Goal: Transaction & Acquisition: Purchase product/service

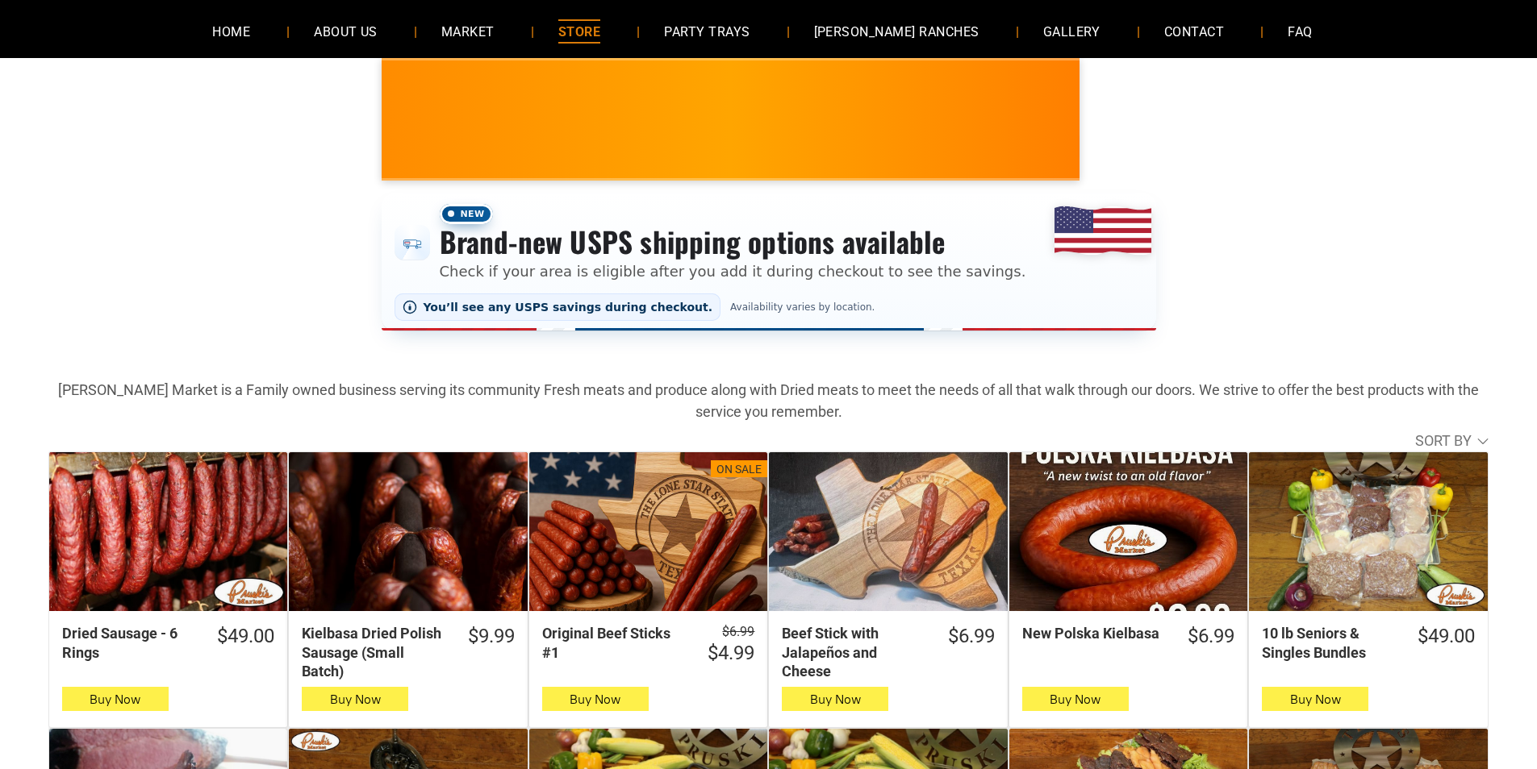
scroll to position [161, 0]
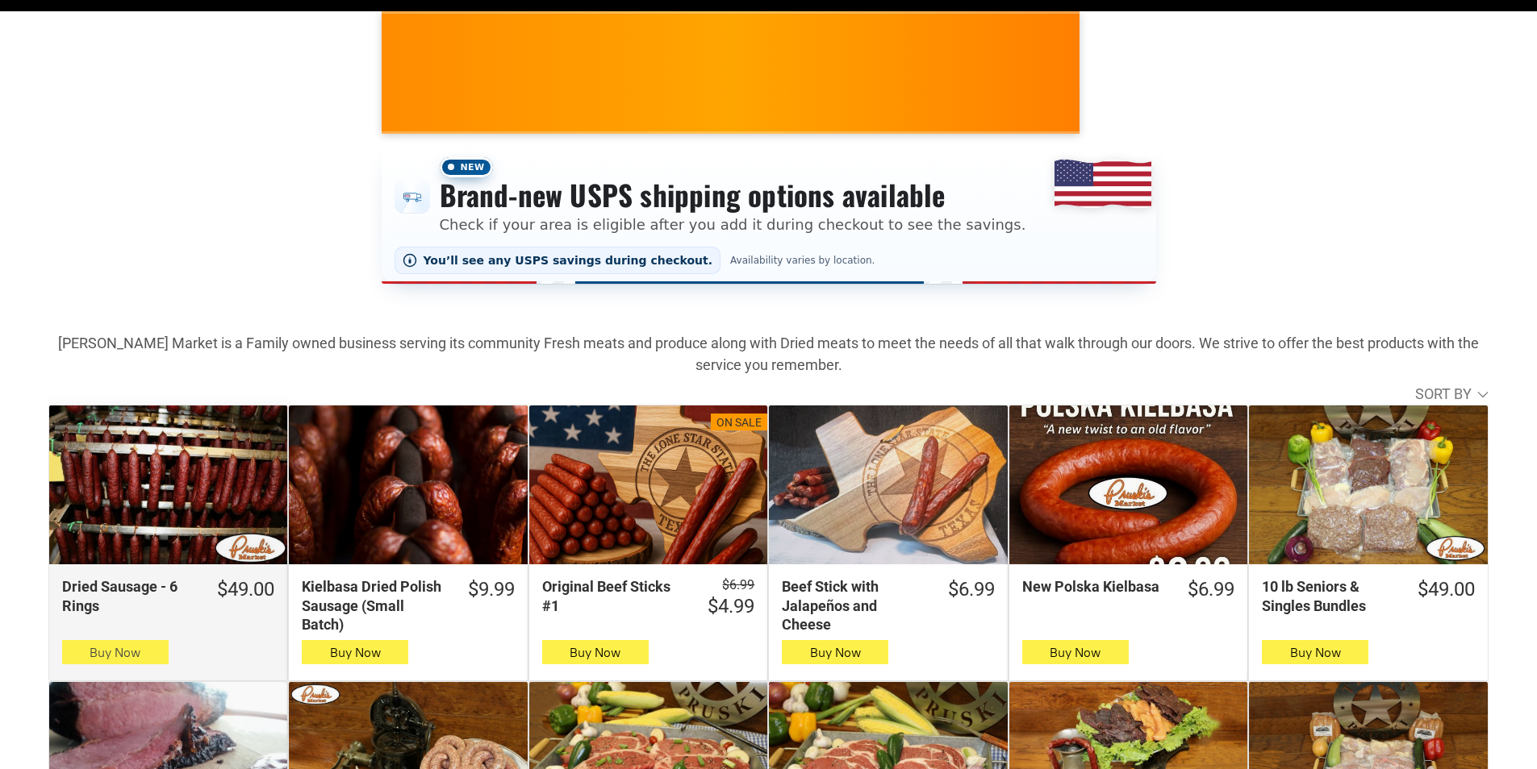
click at [153, 660] on button "Buy Now" at bounding box center [115, 652] width 106 height 24
click at [106, 656] on icon "button" at bounding box center [114, 652] width 17 height 19
click at [147, 660] on button "Buy Now" at bounding box center [115, 652] width 106 height 24
